Goal: Find contact information: Find contact information

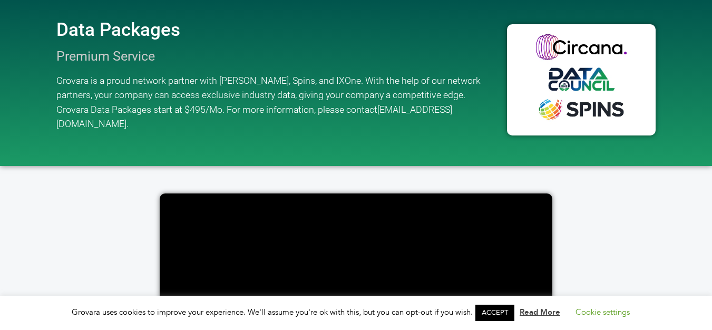
scroll to position [1540, 0]
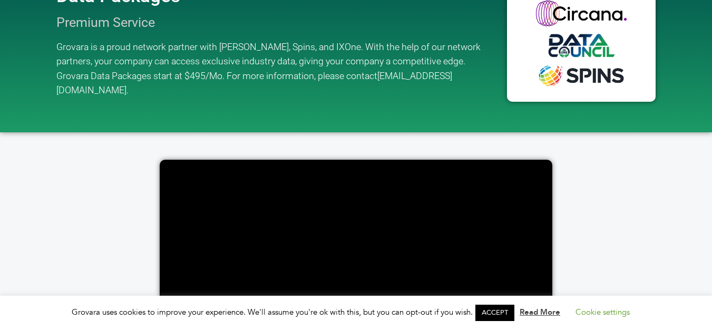
click at [504, 307] on link "ACCEPT" at bounding box center [494, 313] width 39 height 16
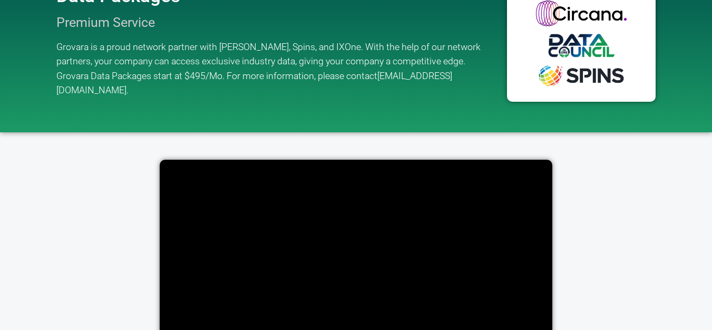
scroll to position [2133, 0]
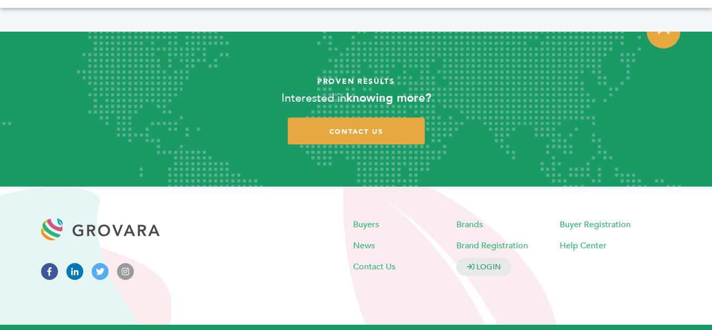
click at [474, 329] on link "Privacy Policy" at bounding box center [461, 335] width 48 height 8
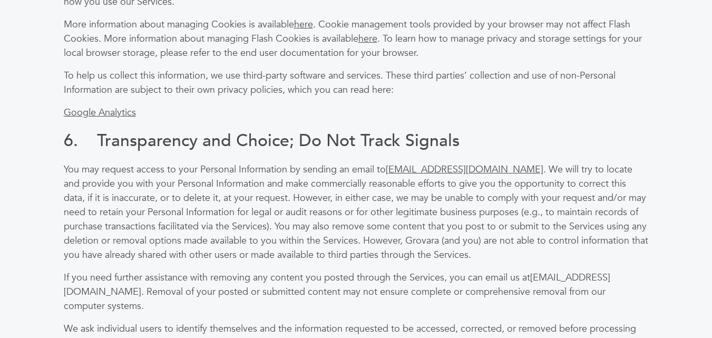
scroll to position [2847, 0]
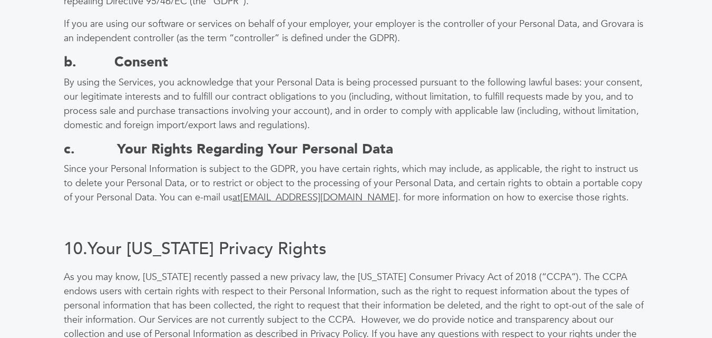
drag, startPoint x: 149, startPoint y: 318, endPoint x: 242, endPoint y: 322, distance: 93.9
click at [242, 322] on p "As you may know, [US_STATE] recently passed a new privacy law, the [US_STATE] C…" at bounding box center [356, 312] width 585 height 85
copy p "[EMAIL_ADDRESS][DOMAIN_NAME]"
